Goal: Information Seeking & Learning: Learn about a topic

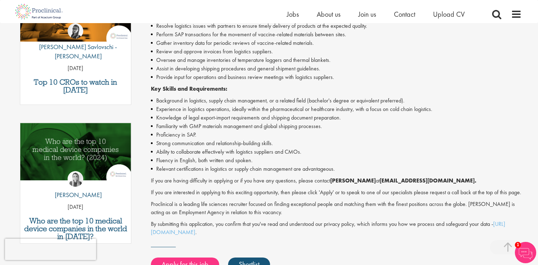
scroll to position [279, 0]
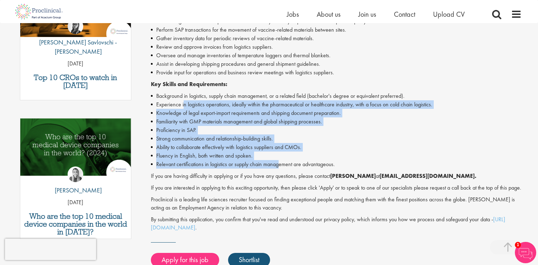
drag, startPoint x: 183, startPoint y: 107, endPoint x: 279, endPoint y: 164, distance: 112.3
click at [279, 164] on ul "Background in logistics, supply chain management, or a related field (bachelor'…" at bounding box center [336, 130] width 371 height 77
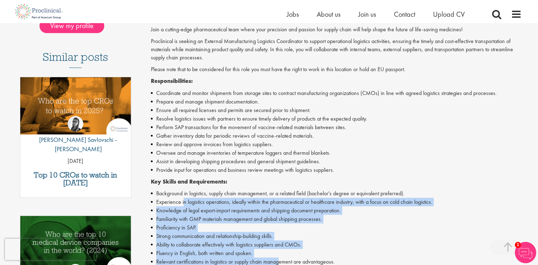
scroll to position [181, 0]
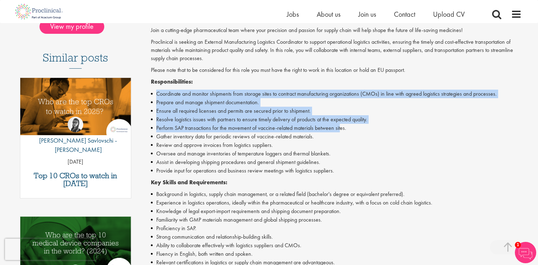
drag, startPoint x: 218, startPoint y: 87, endPoint x: 340, endPoint y: 129, distance: 129.0
click at [340, 129] on div "Join a cutting-edge pharmaceutical team where your precision and passion for su…" at bounding box center [336, 178] width 371 height 304
click at [340, 129] on li "Perform SAP transactions for the movement of vaccine-related materials between …" at bounding box center [336, 128] width 371 height 9
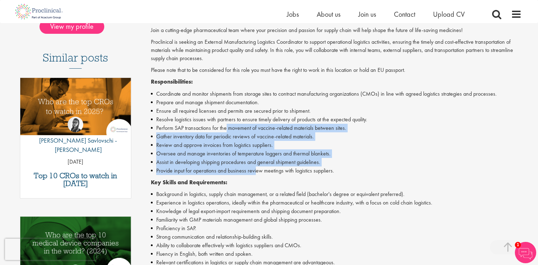
drag, startPoint x: 225, startPoint y: 127, endPoint x: 256, endPoint y: 172, distance: 55.1
click at [256, 172] on ul "Coordinate and monitor shipments from storage sites to contract manufacturing o…" at bounding box center [336, 132] width 371 height 85
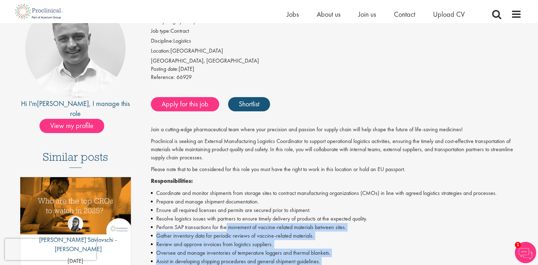
scroll to position [82, 0]
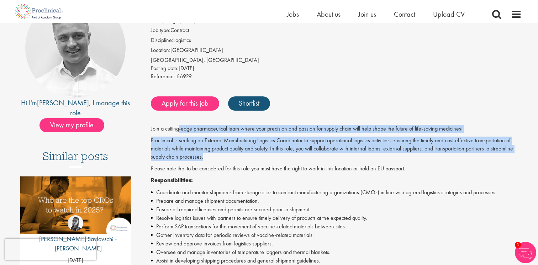
drag, startPoint x: 179, startPoint y: 130, endPoint x: 329, endPoint y: 157, distance: 152.3
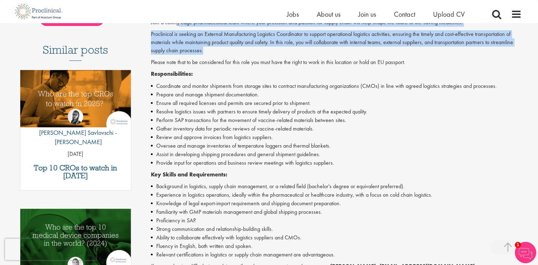
scroll to position [188, 0]
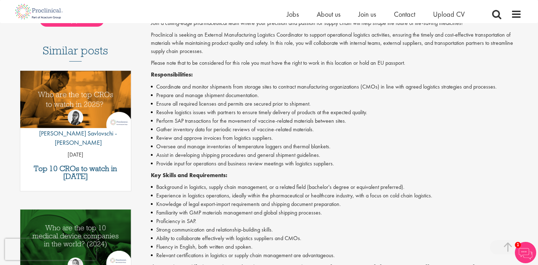
click at [329, 157] on li "Assist in developing shipping procedures and general shipment guidelines." at bounding box center [336, 155] width 371 height 9
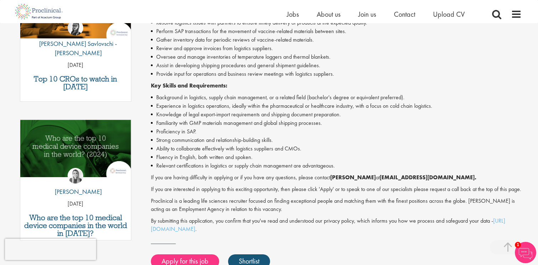
scroll to position [278, 0]
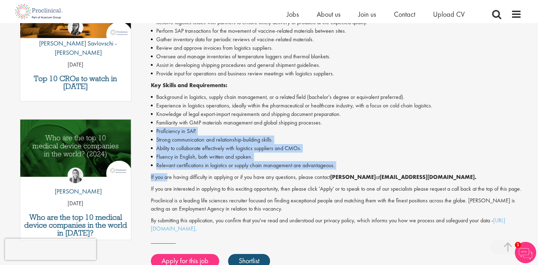
drag, startPoint x: 167, startPoint y: 179, endPoint x: 323, endPoint y: 122, distance: 166.3
click at [323, 122] on div "Join a cutting-edge pharmaceutical team where your precision and passion for su…" at bounding box center [336, 81] width 371 height 304
click at [323, 122] on li "Familiarity with GMP materials management and global shipping processes." at bounding box center [336, 123] width 371 height 9
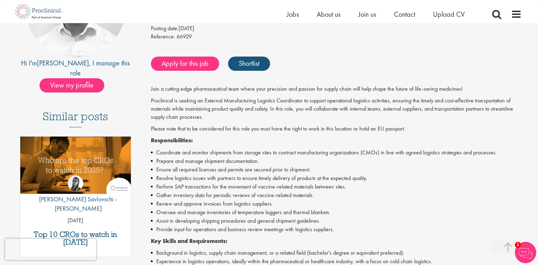
scroll to position [121, 0]
